Goal: Transaction & Acquisition: Obtain resource

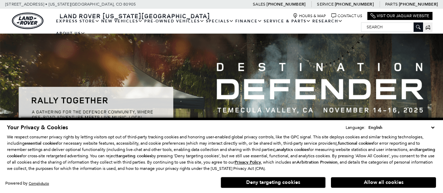
click at [431, 32] on div "EXPRESS STORE Shop All Models How Express Works New Vehicles View New Vehicles …" at bounding box center [221, 27] width 443 height 12
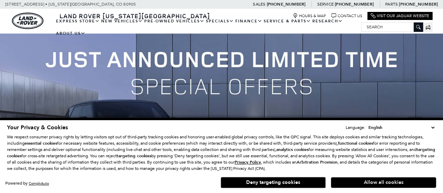
click at [355, 182] on button "Allow all cookies" at bounding box center [383, 182] width 105 height 11
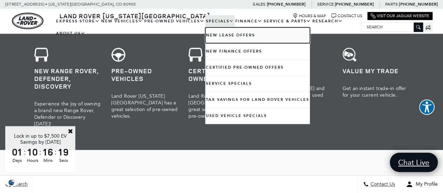
click at [224, 37] on link "New Lease Offers" at bounding box center [257, 35] width 105 height 16
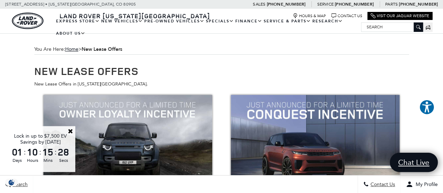
drag, startPoint x: 446, startPoint y: 20, endPoint x: 443, endPoint y: 0, distance: 20.1
